Goal: Task Accomplishment & Management: Use online tool/utility

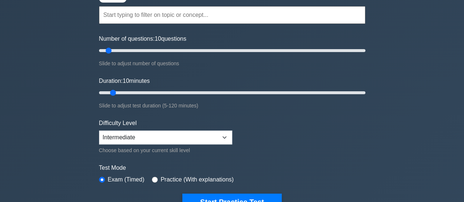
scroll to position [66, 0]
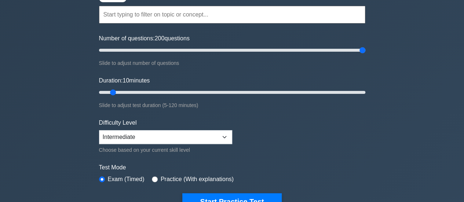
drag, startPoint x: 110, startPoint y: 51, endPoint x: 370, endPoint y: 50, distance: 260.0
type input "200"
click at [366, 50] on input "Number of questions: 200 questions" at bounding box center [232, 50] width 267 height 9
drag, startPoint x: 115, startPoint y: 91, endPoint x: 383, endPoint y: 85, distance: 267.7
type input "120"
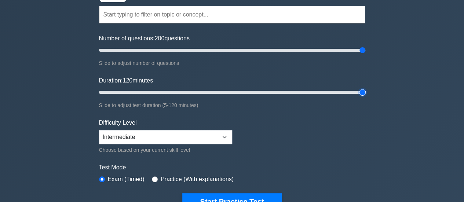
click at [366, 88] on input "Duration: 120 minutes" at bounding box center [232, 92] width 267 height 9
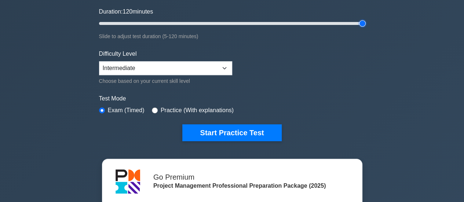
scroll to position [137, 0]
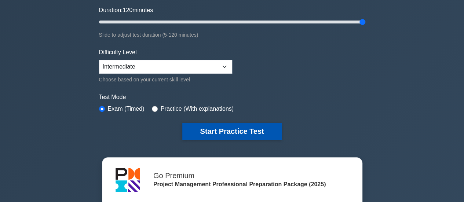
click at [245, 129] on button "Start Practice Test" at bounding box center [231, 131] width 99 height 17
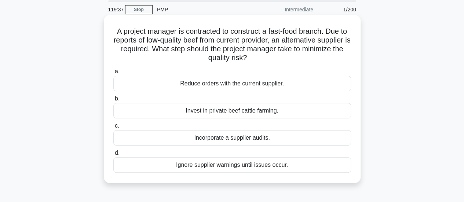
scroll to position [26, 0]
click at [202, 83] on div "Reduce orders with the current supplier." at bounding box center [232, 83] width 238 height 15
click at [113, 75] on input "a. Reduce orders with the current supplier." at bounding box center [113, 72] width 0 height 5
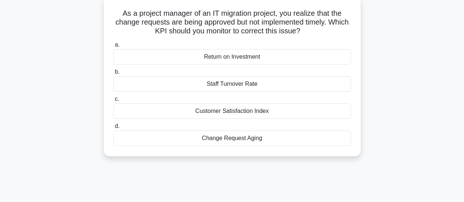
scroll to position [48, 0]
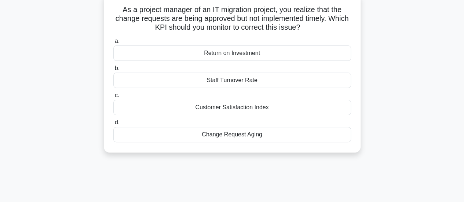
click at [222, 137] on div "Change Request Aging" at bounding box center [232, 134] width 238 height 15
click at [113, 125] on input "d. Change Request Aging" at bounding box center [113, 122] width 0 height 5
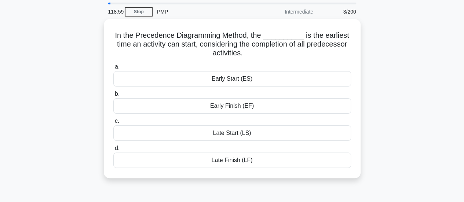
scroll to position [0, 0]
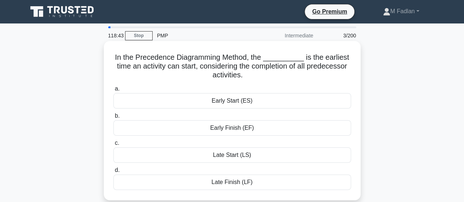
click at [211, 104] on div "Early Start (ES)" at bounding box center [232, 100] width 238 height 15
click at [113, 91] on input "a. Early Start (ES)" at bounding box center [113, 89] width 0 height 5
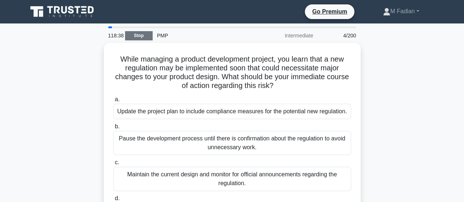
click at [133, 36] on link "Stop" at bounding box center [139, 35] width 28 height 9
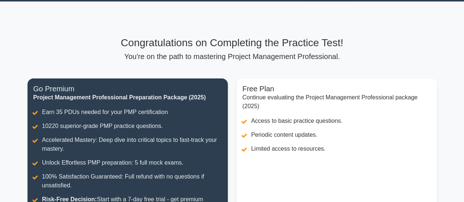
scroll to position [17, 0]
